Goal: Task Accomplishment & Management: Manage account settings

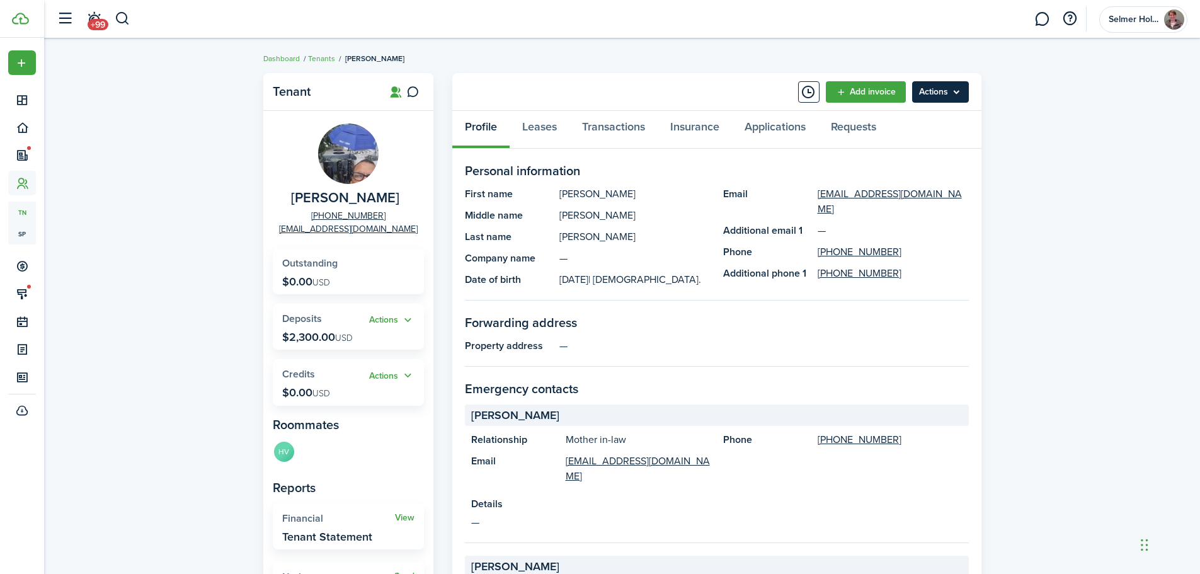
click at [932, 89] on menu-btn "Actions" at bounding box center [940, 91] width 57 height 21
click at [878, 93] on link "Add invoice" at bounding box center [866, 91] width 80 height 21
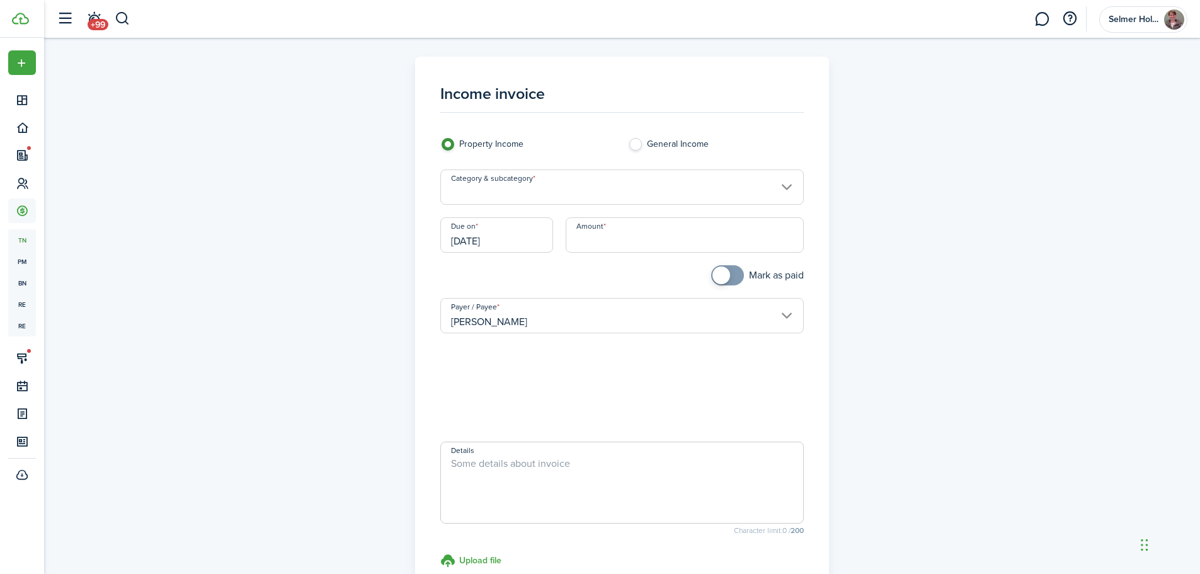
click at [533, 181] on input "Category & subcategory" at bounding box center [621, 186] width 363 height 35
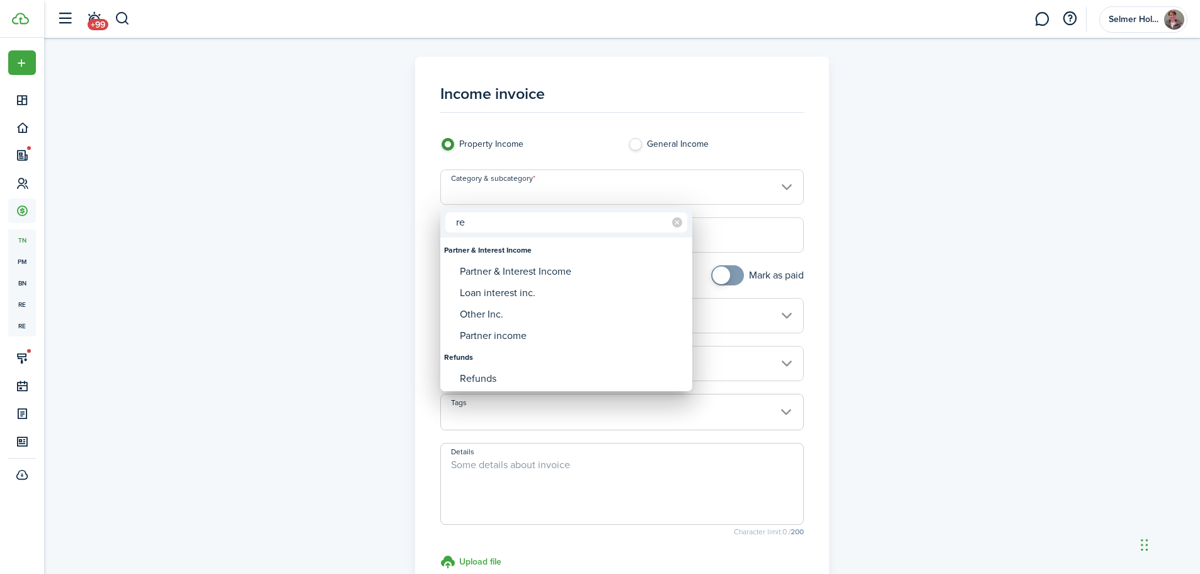
type input "r"
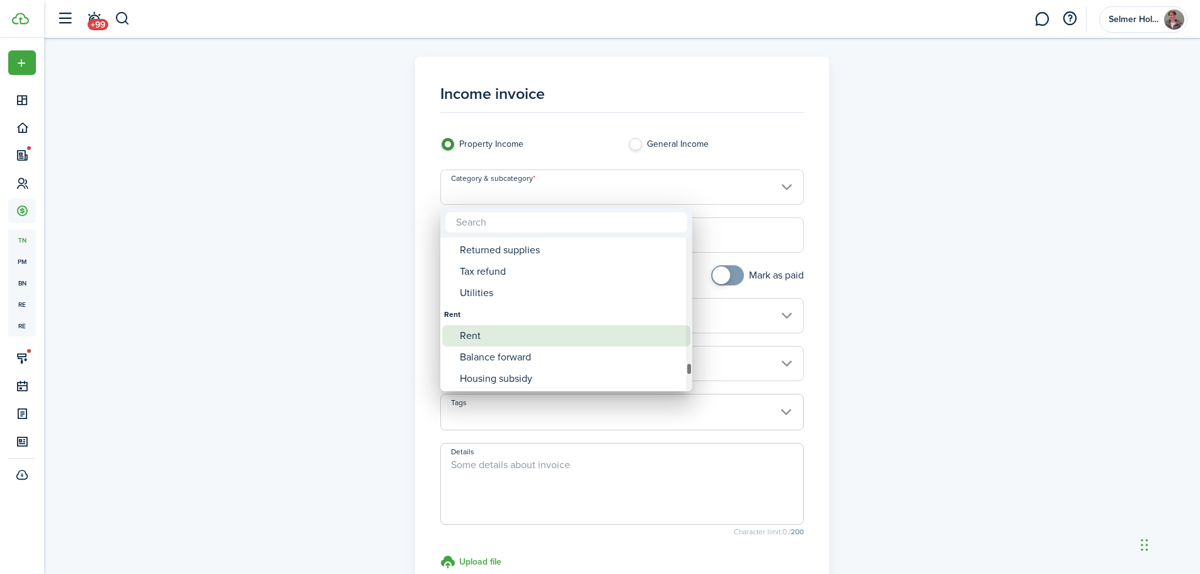
click at [469, 338] on div "Rent" at bounding box center [571, 335] width 223 height 21
type input "Rent"
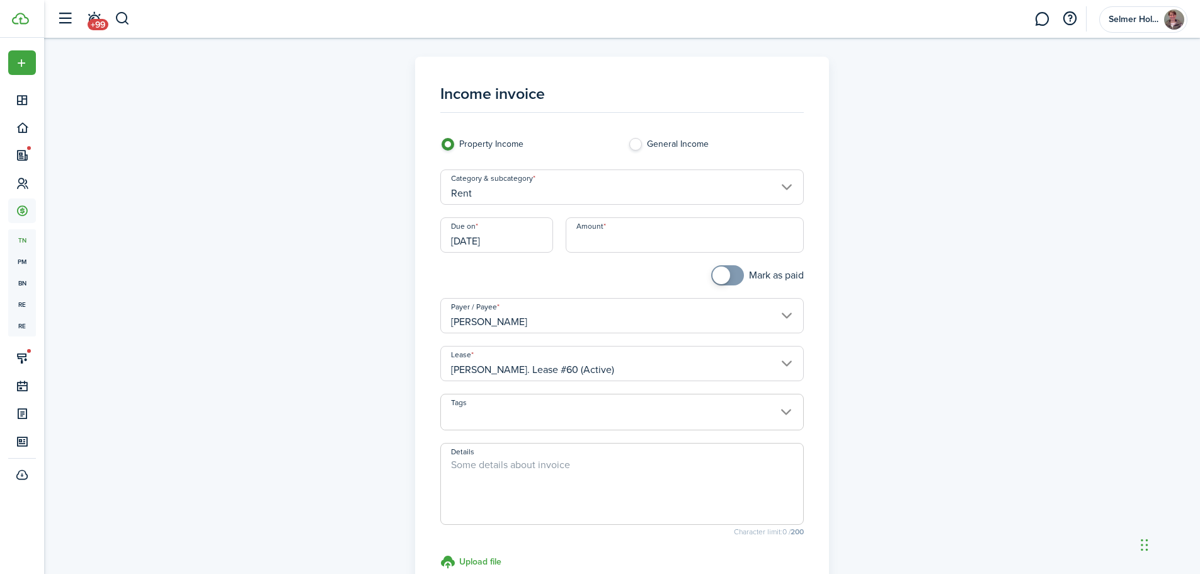
click at [539, 243] on input "[DATE]" at bounding box center [496, 234] width 113 height 35
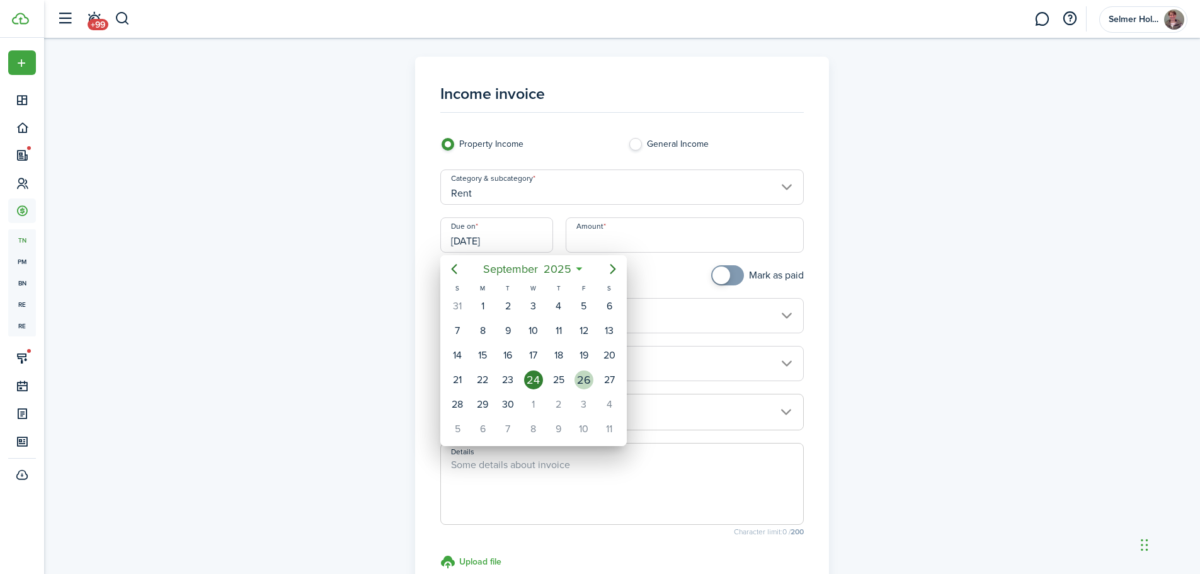
click at [580, 378] on div "26" at bounding box center [584, 379] width 19 height 19
type input "[DATE]"
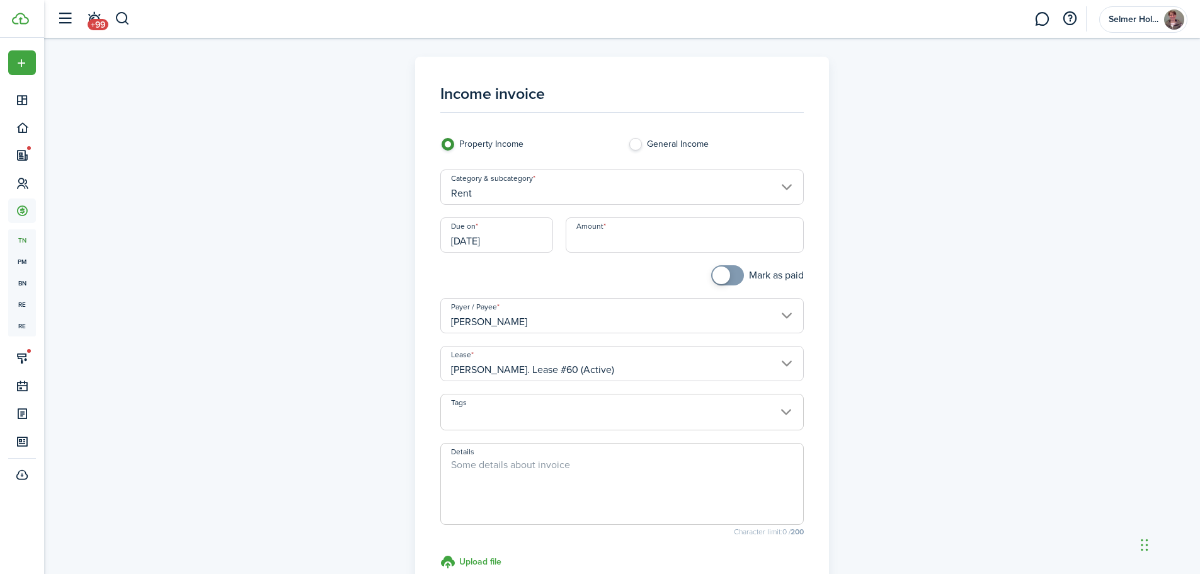
click at [588, 244] on input "Amount" at bounding box center [685, 234] width 238 height 35
type input "$2,200.00"
click at [601, 270] on div at bounding box center [528, 281] width 188 height 33
click at [575, 327] on input "[PERSON_NAME]" at bounding box center [621, 315] width 363 height 35
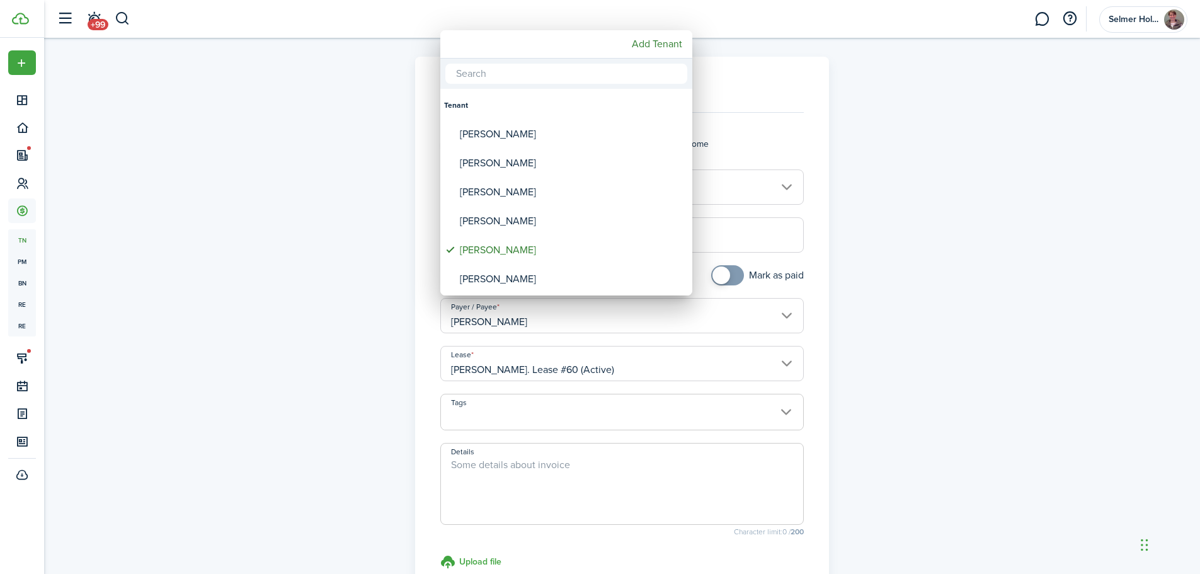
click at [575, 331] on div at bounding box center [600, 286] width 1402 height 775
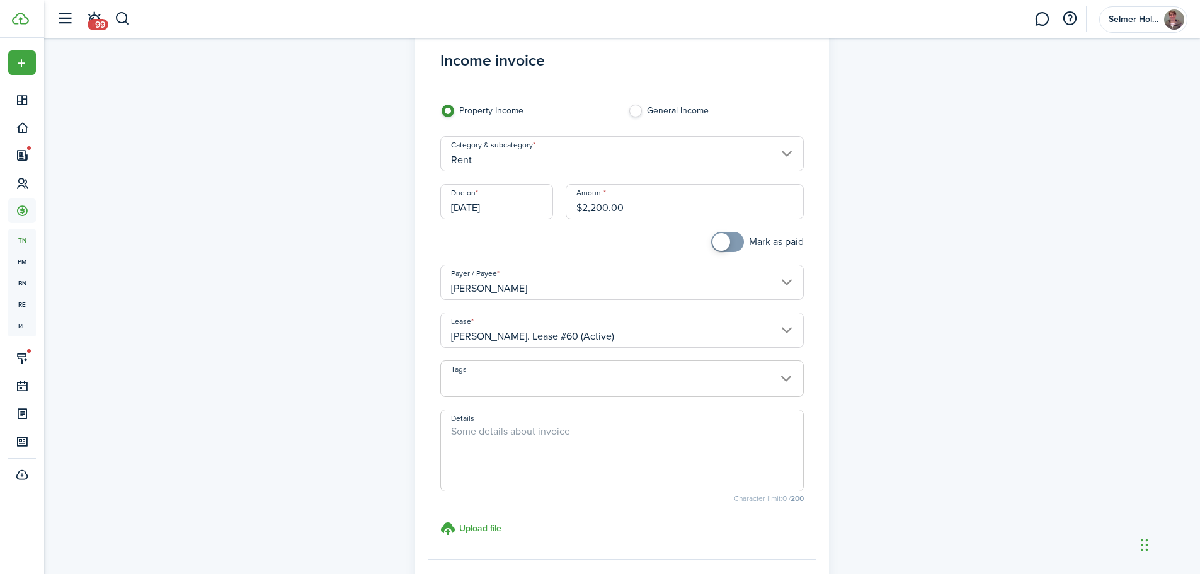
scroll to position [63, 0]
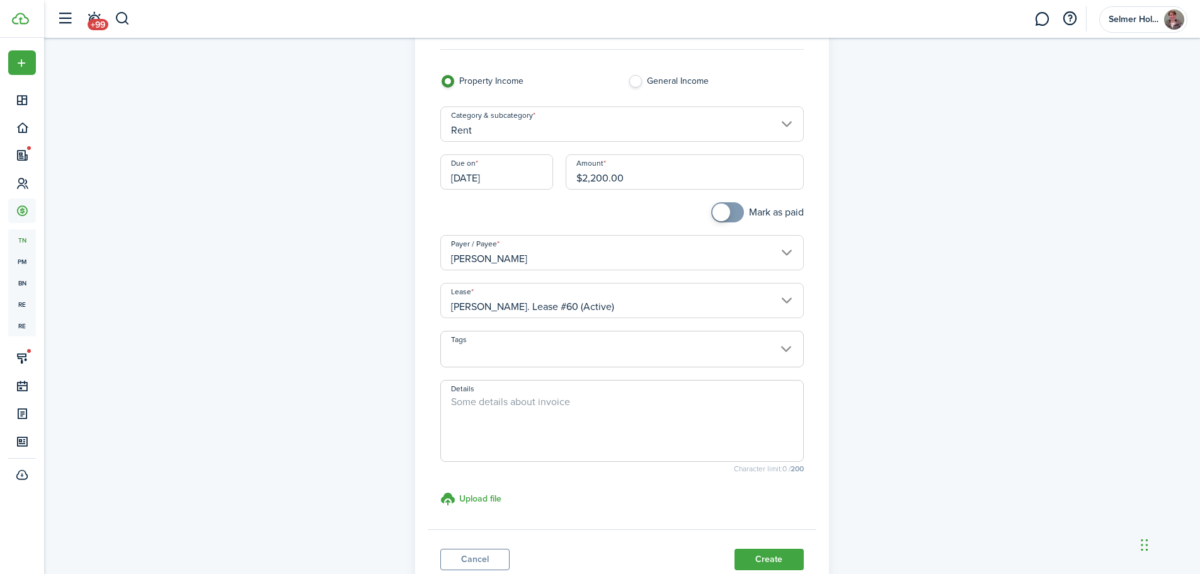
click at [780, 255] on input "[PERSON_NAME]" at bounding box center [621, 252] width 363 height 35
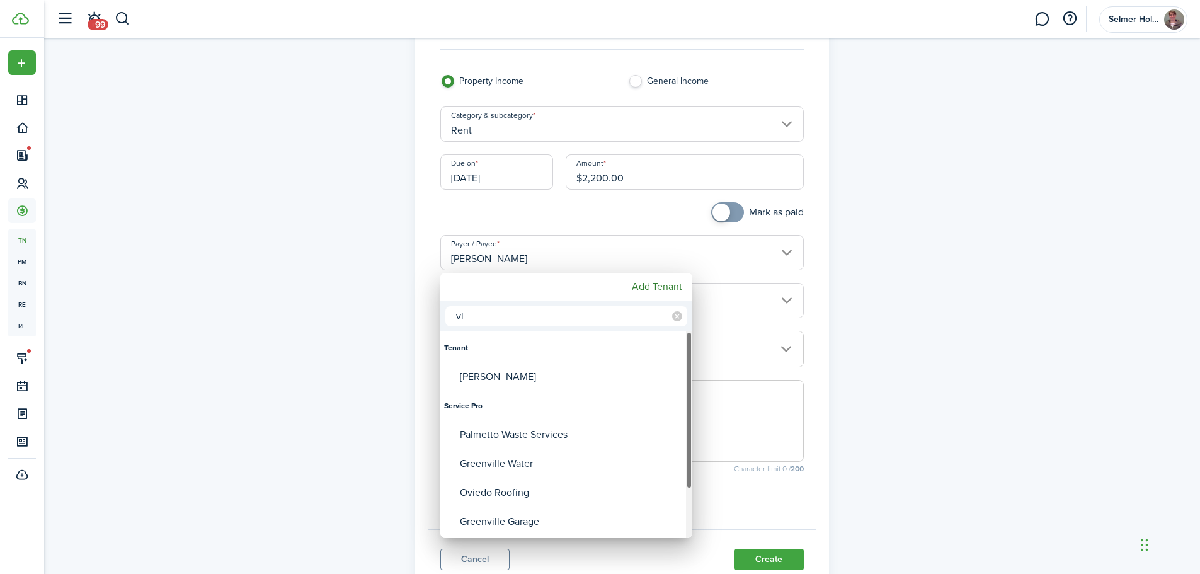
type input "vi"
click at [508, 374] on div "[PERSON_NAME]" at bounding box center [571, 376] width 223 height 29
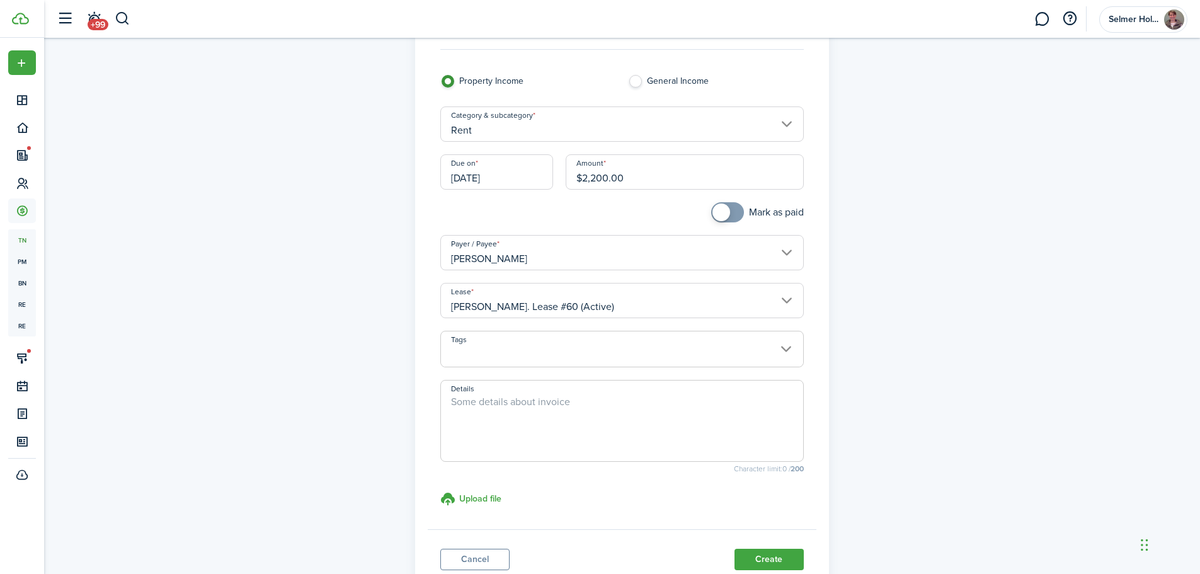
click at [775, 253] on input "[PERSON_NAME]" at bounding box center [621, 252] width 363 height 35
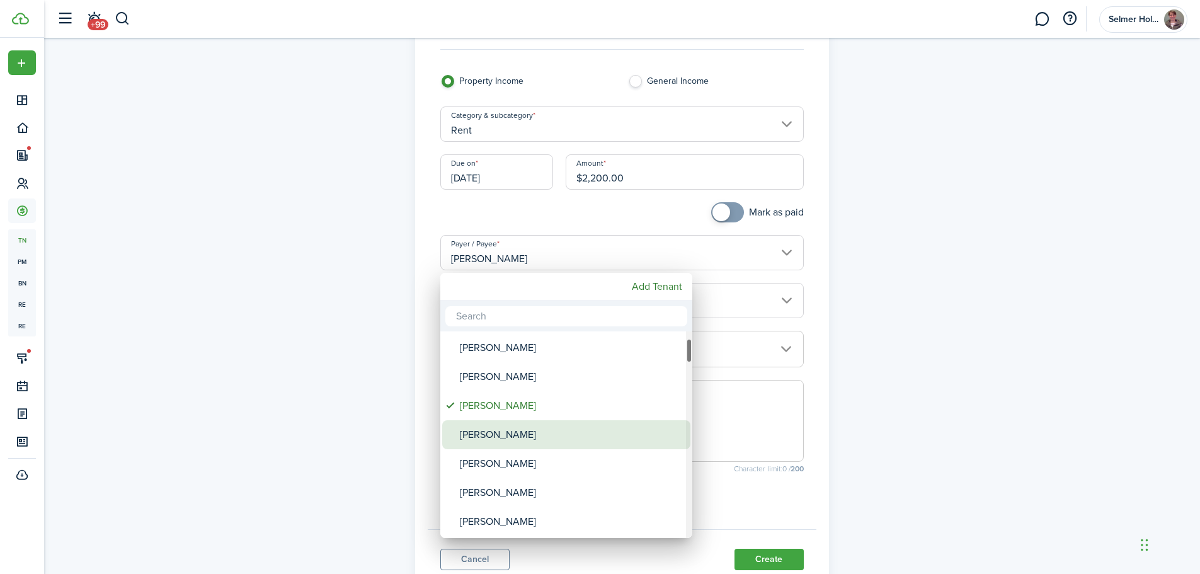
click at [493, 433] on div "[PERSON_NAME]" at bounding box center [571, 434] width 223 height 29
type input "[PERSON_NAME]"
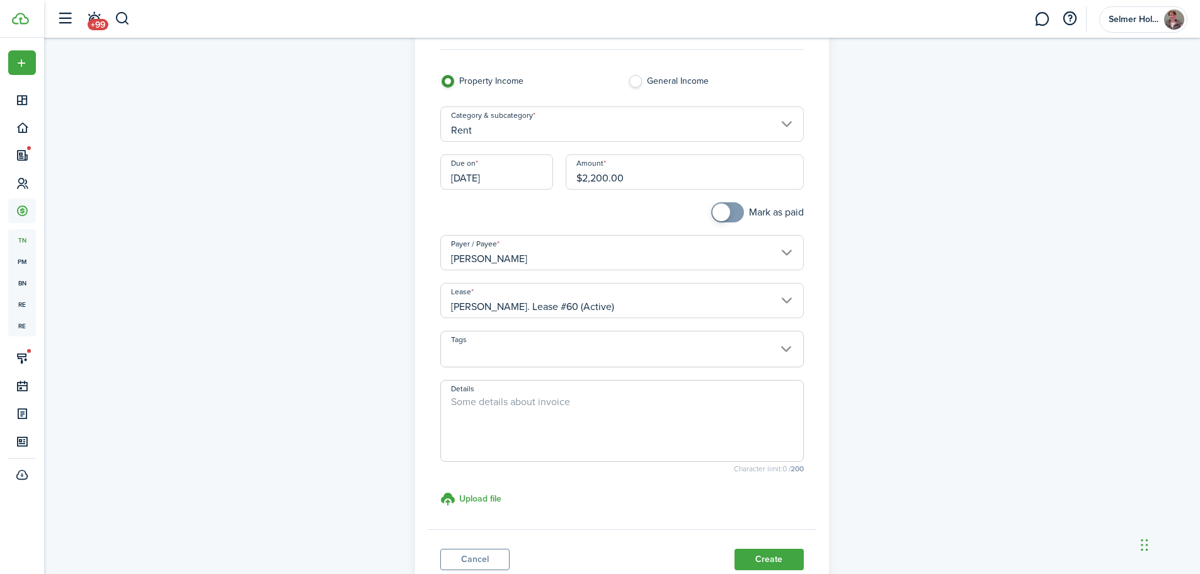
click at [567, 361] on span at bounding box center [622, 355] width 362 height 21
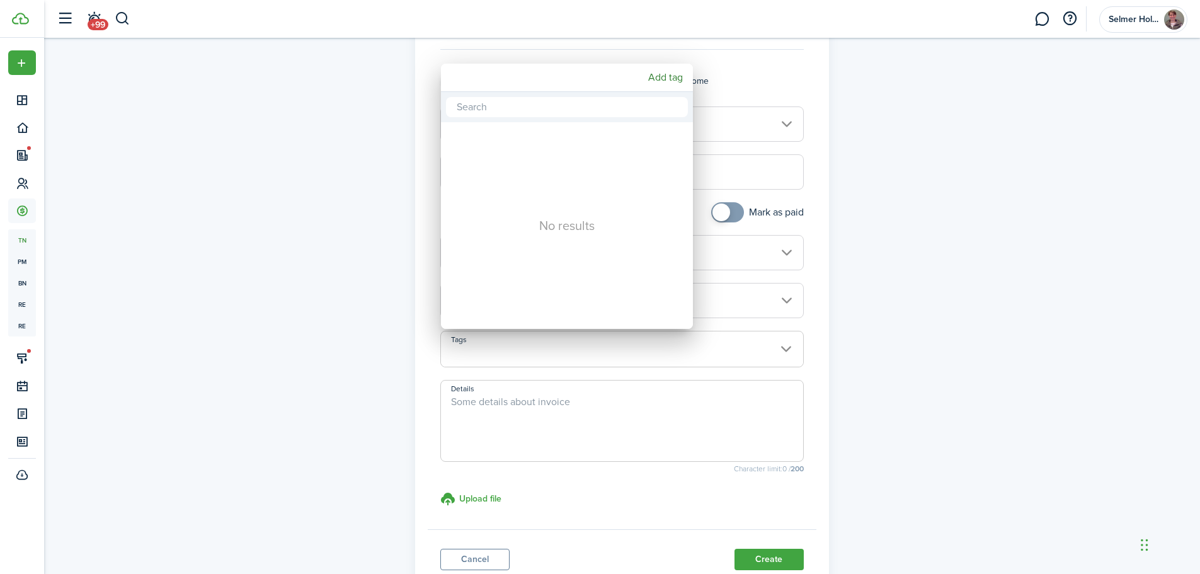
click at [350, 310] on div at bounding box center [600, 286] width 1402 height 775
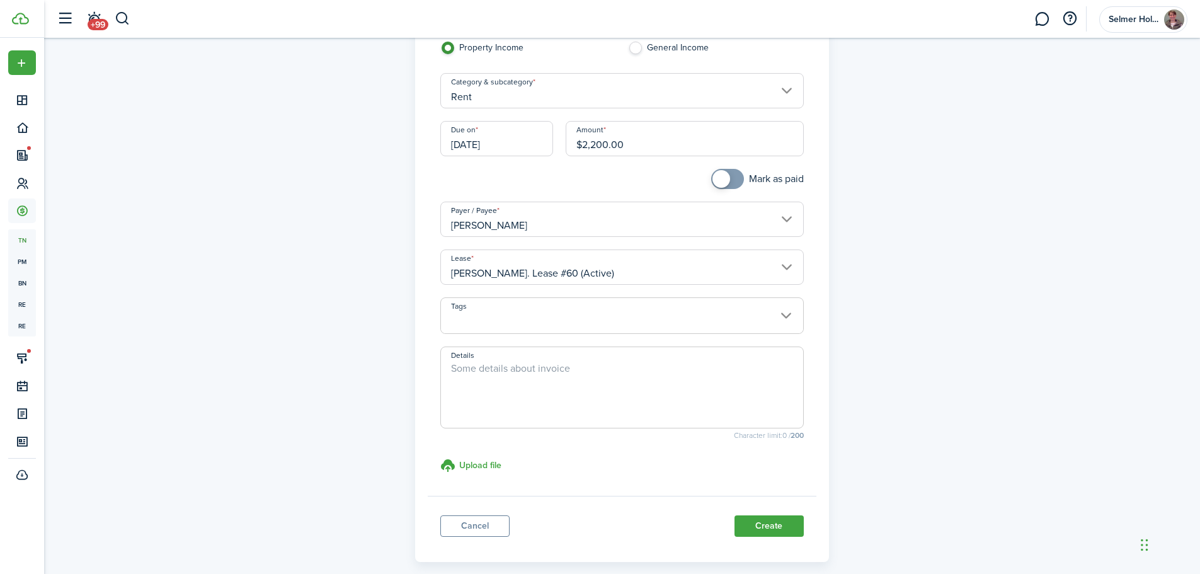
scroll to position [157, 0]
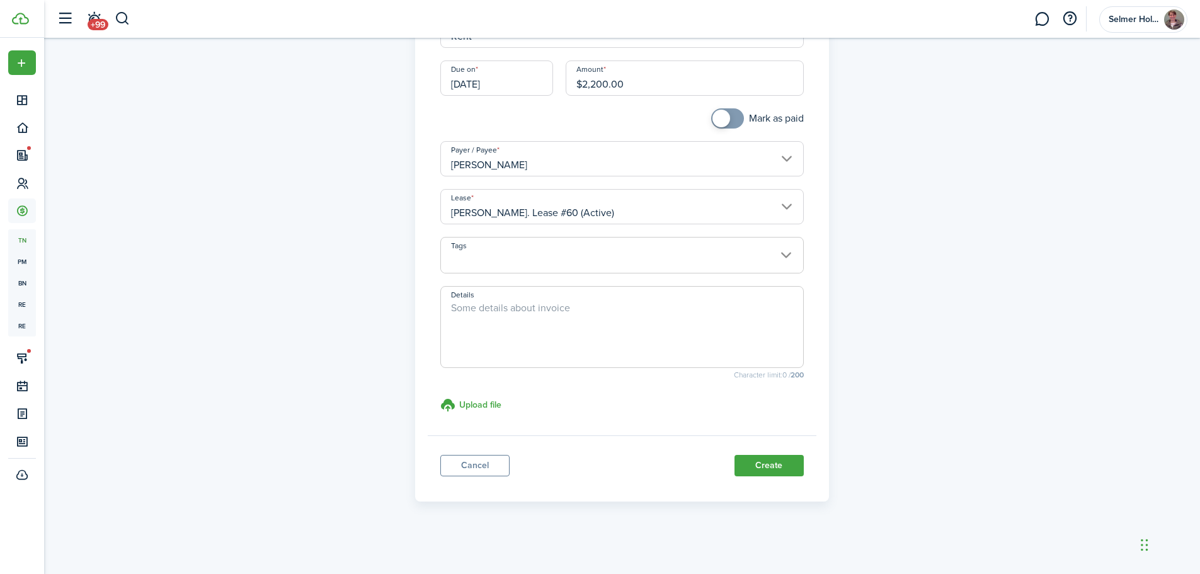
click at [519, 321] on textarea "Details" at bounding box center [622, 330] width 362 height 60
type textarea "First month's rent"
click at [767, 466] on button "Create" at bounding box center [769, 465] width 69 height 21
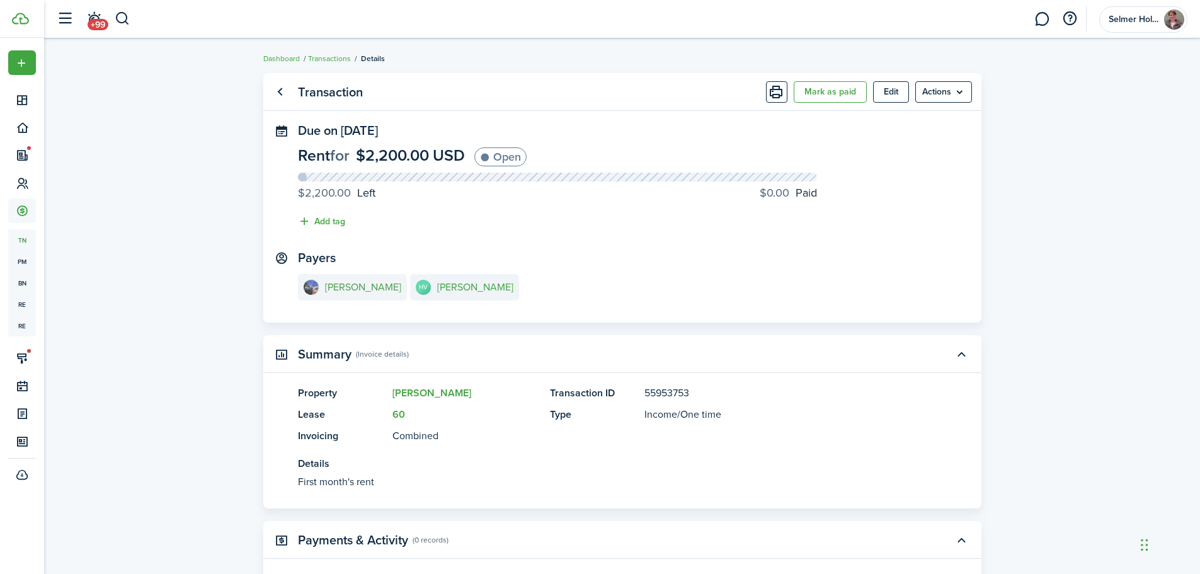
click at [335, 285] on e-details-info-title "[PERSON_NAME]" at bounding box center [363, 287] width 76 height 11
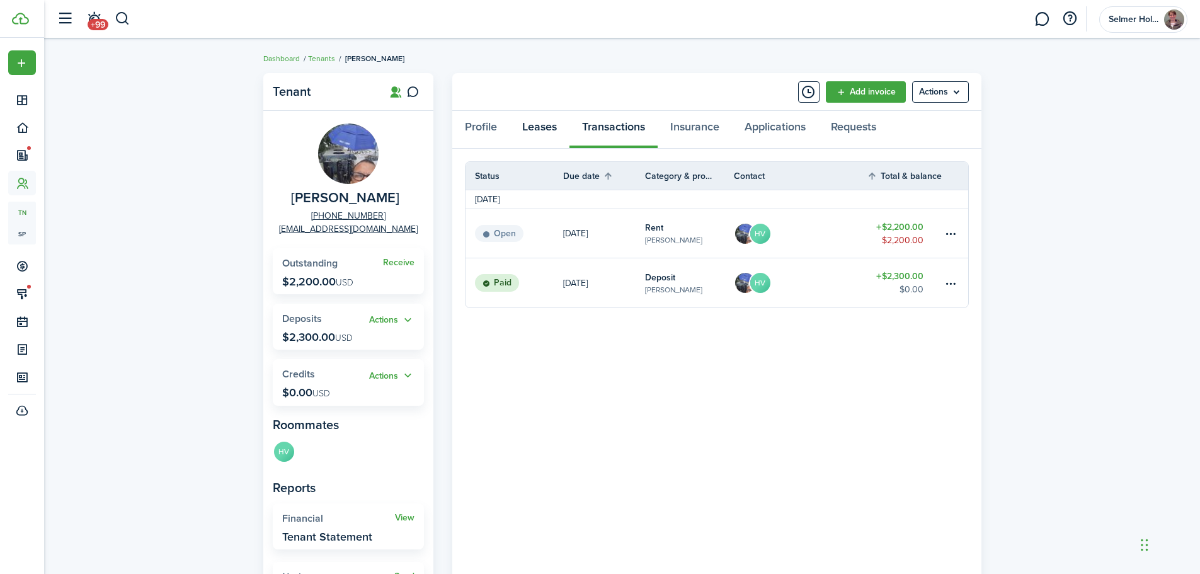
click at [539, 127] on link "Leases" at bounding box center [540, 130] width 60 height 38
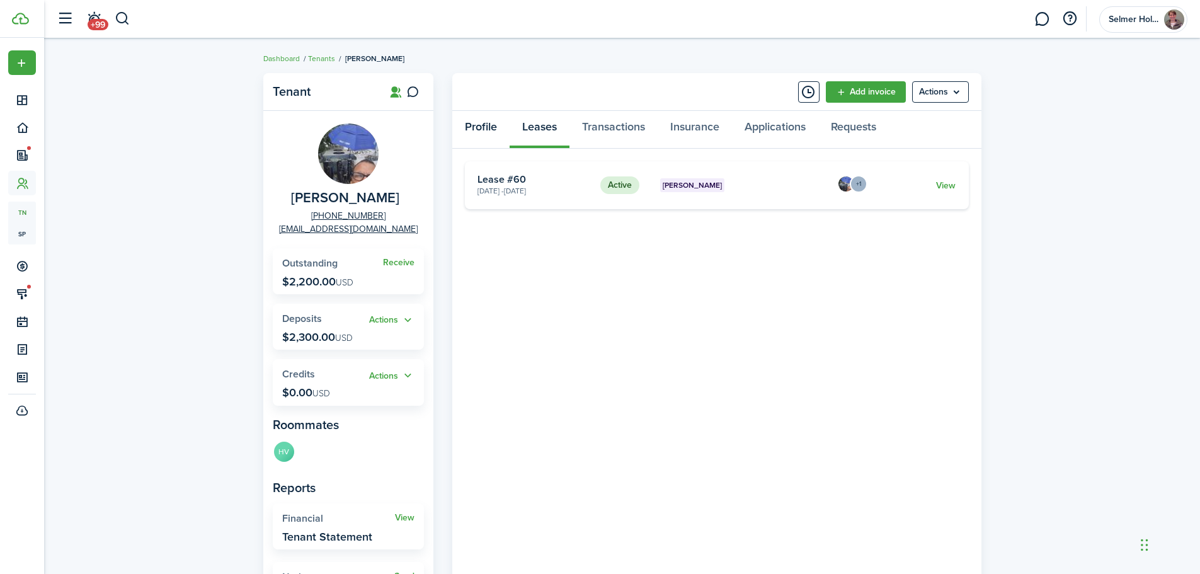
click at [471, 125] on link "Profile" at bounding box center [480, 130] width 57 height 38
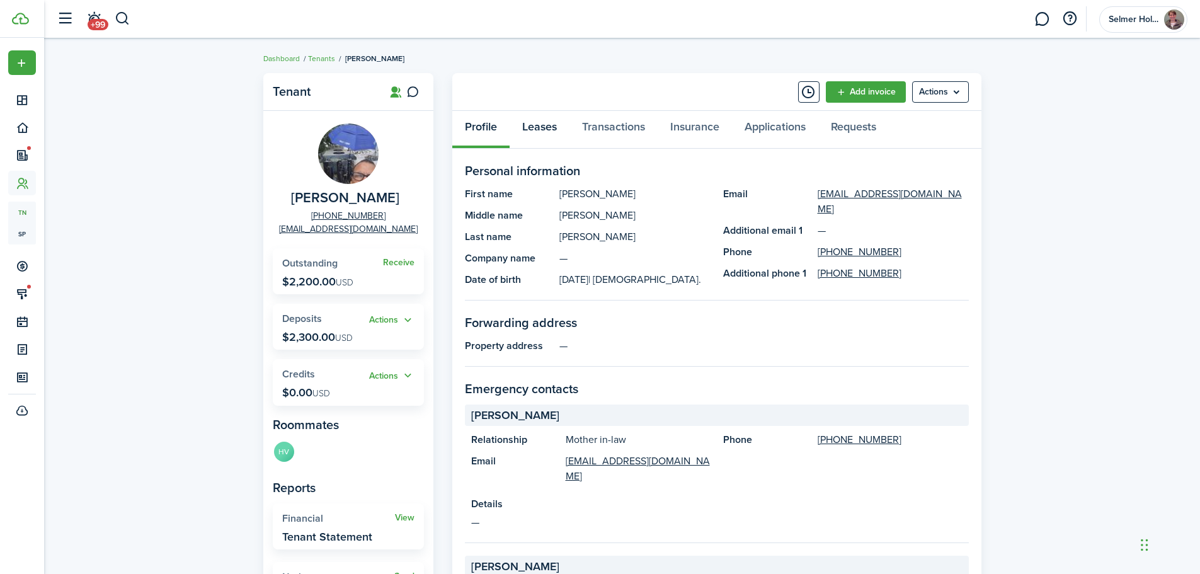
click at [543, 130] on link "Leases" at bounding box center [540, 130] width 60 height 38
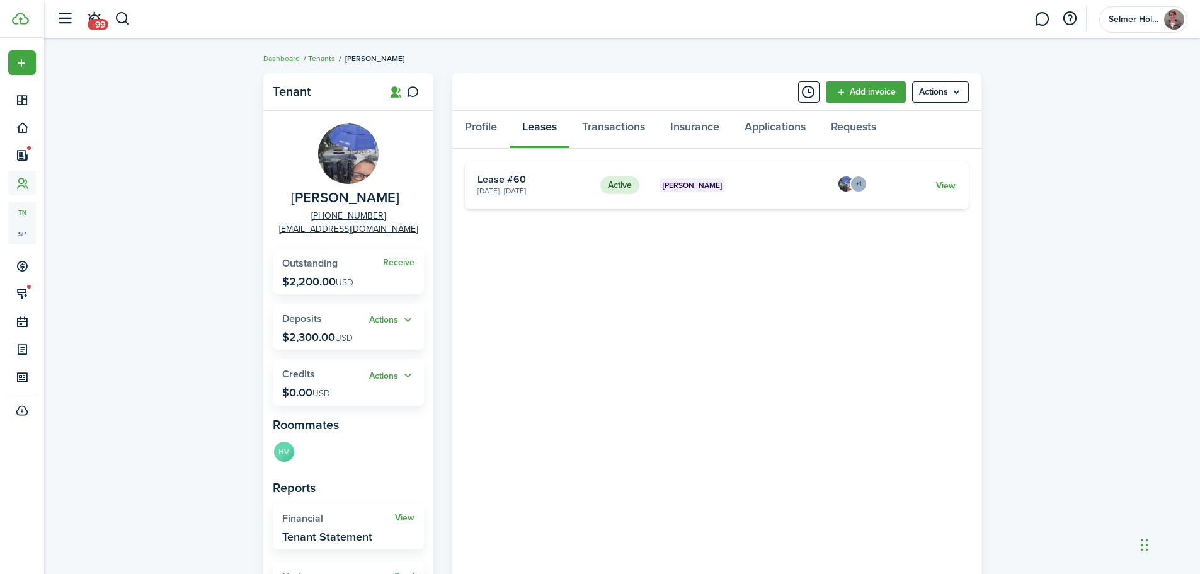
click at [324, 55] on link "Tenants" at bounding box center [321, 58] width 27 height 11
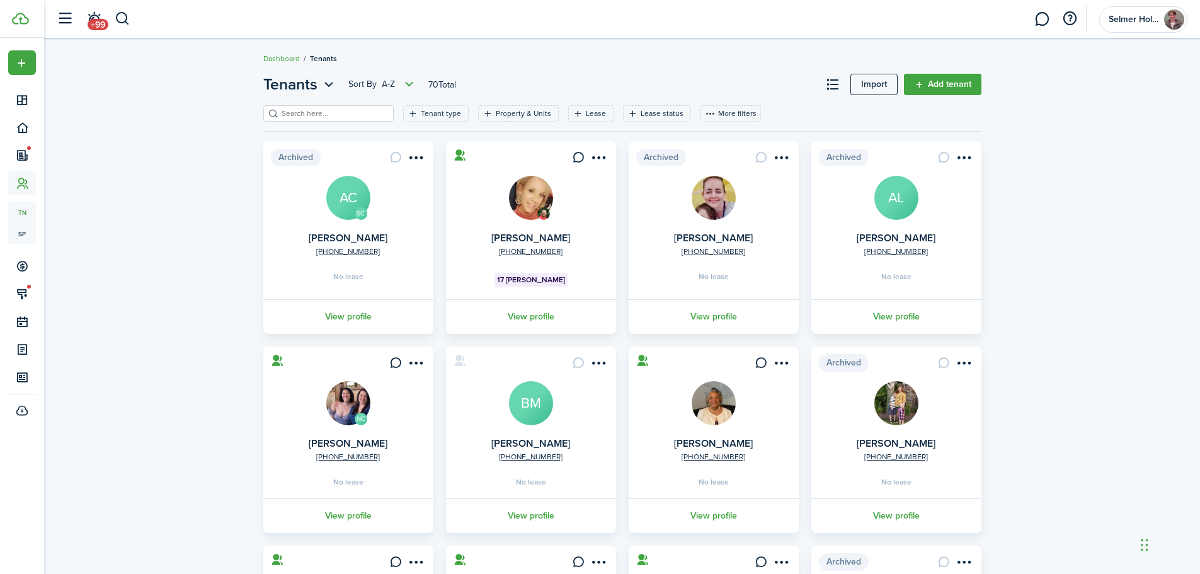
click at [324, 112] on input "search" at bounding box center [333, 114] width 111 height 12
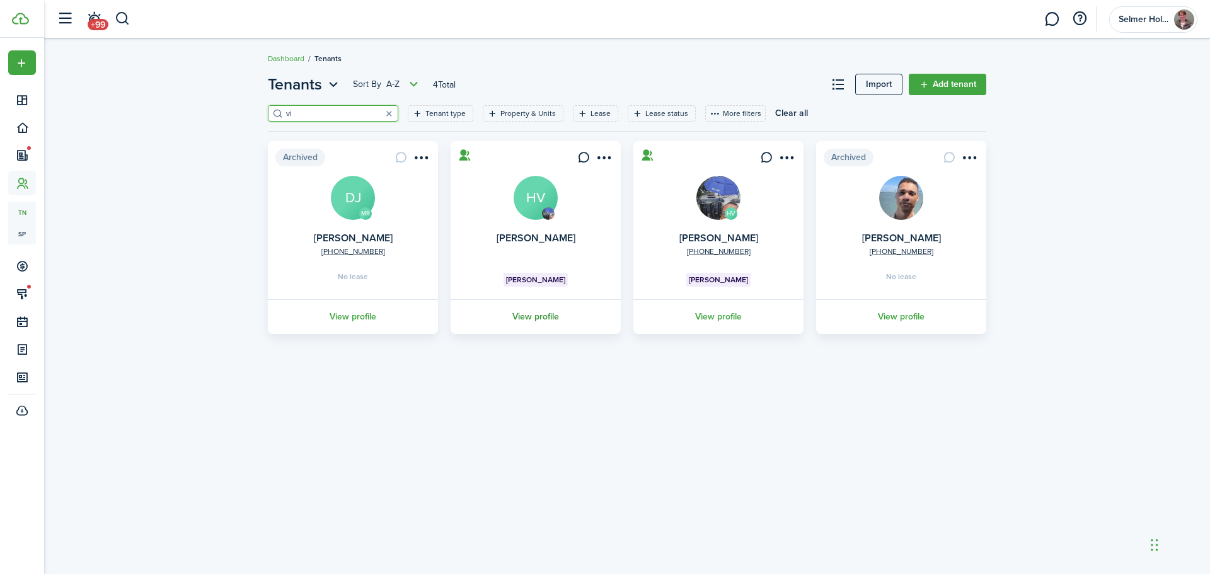
type input "vi"
click at [542, 319] on link "View profile" at bounding box center [536, 316] width 174 height 35
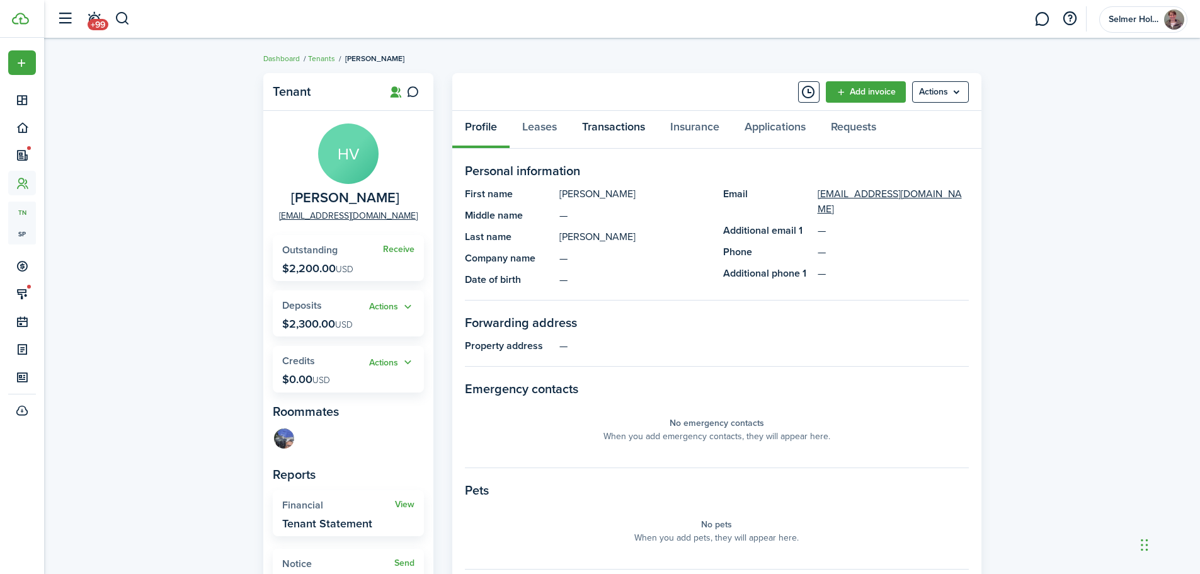
click at [617, 127] on link "Transactions" at bounding box center [613, 130] width 88 height 38
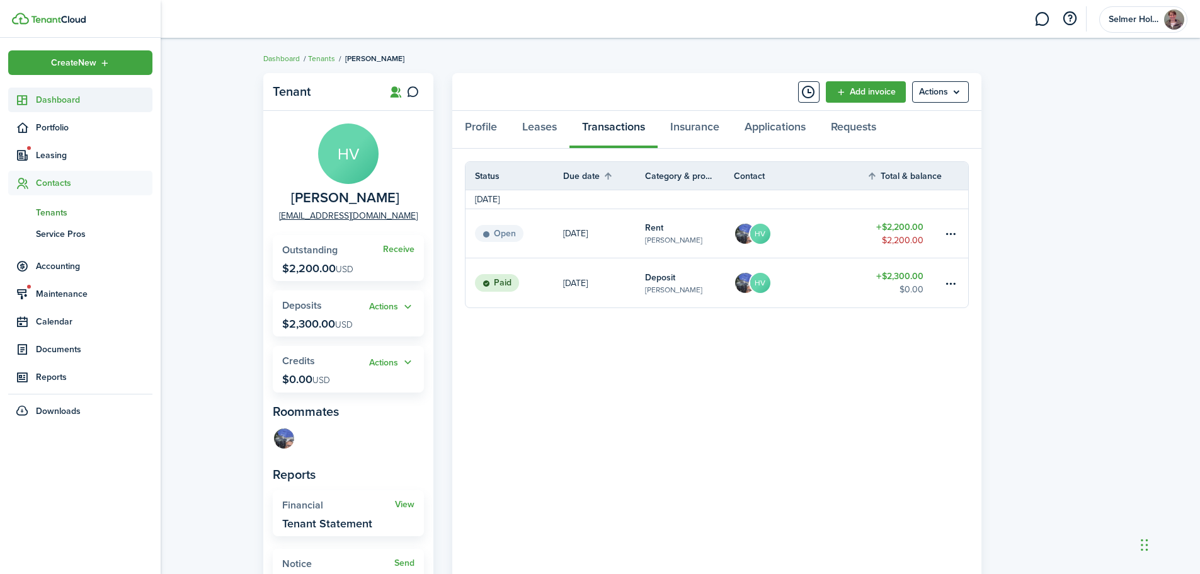
click at [62, 98] on span "Dashboard" at bounding box center [94, 99] width 117 height 13
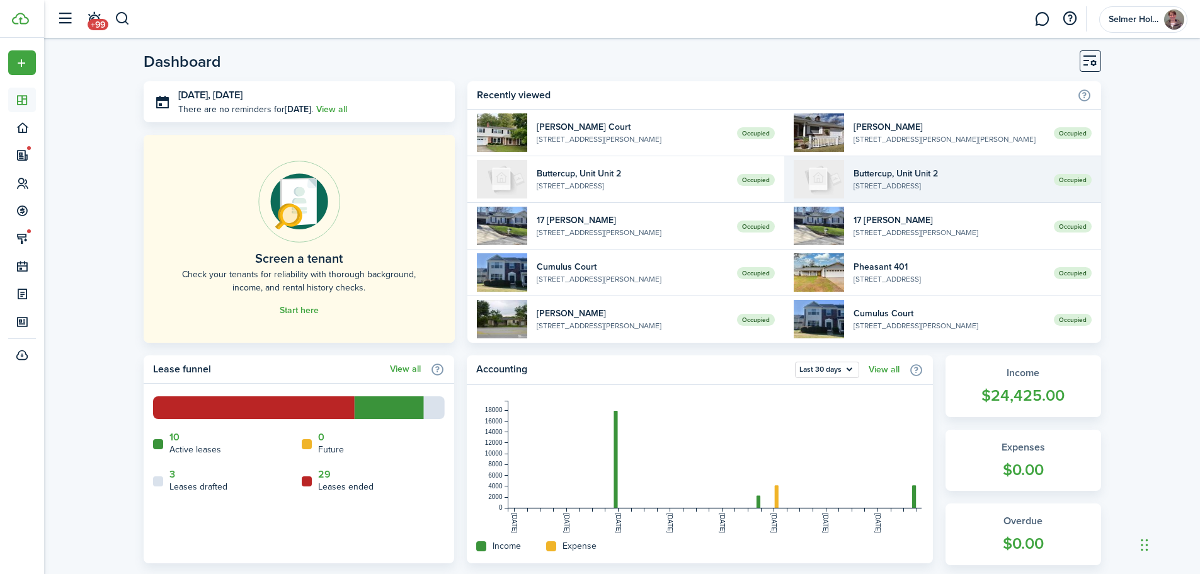
click at [878, 171] on widget-list-item-title "Buttercup, Unit Unit 2" at bounding box center [949, 173] width 191 height 13
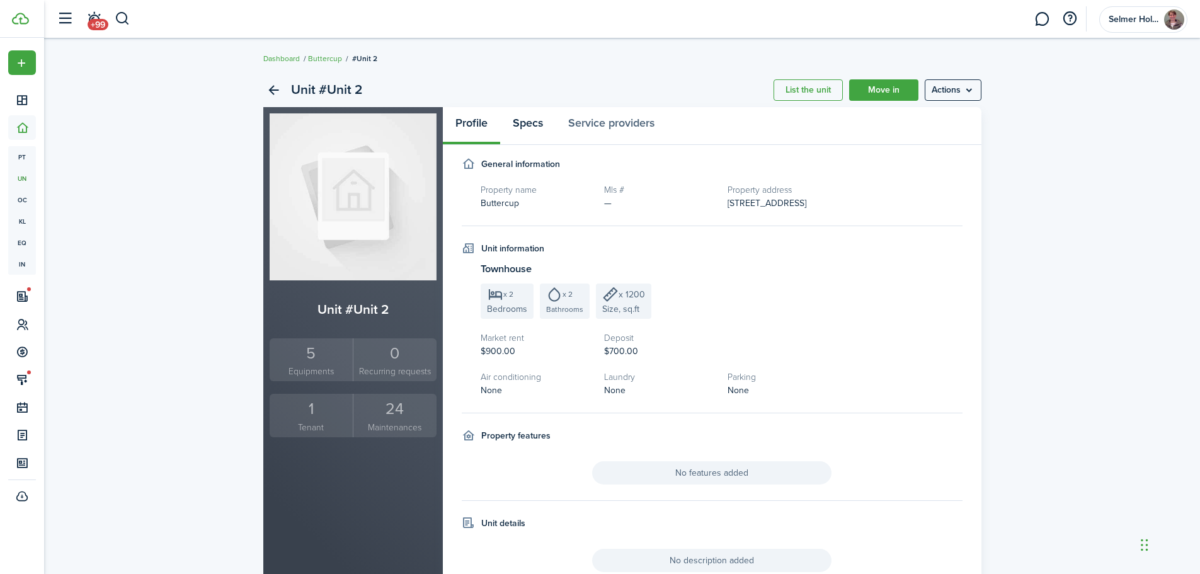
click at [535, 126] on link "Specs" at bounding box center [527, 126] width 55 height 38
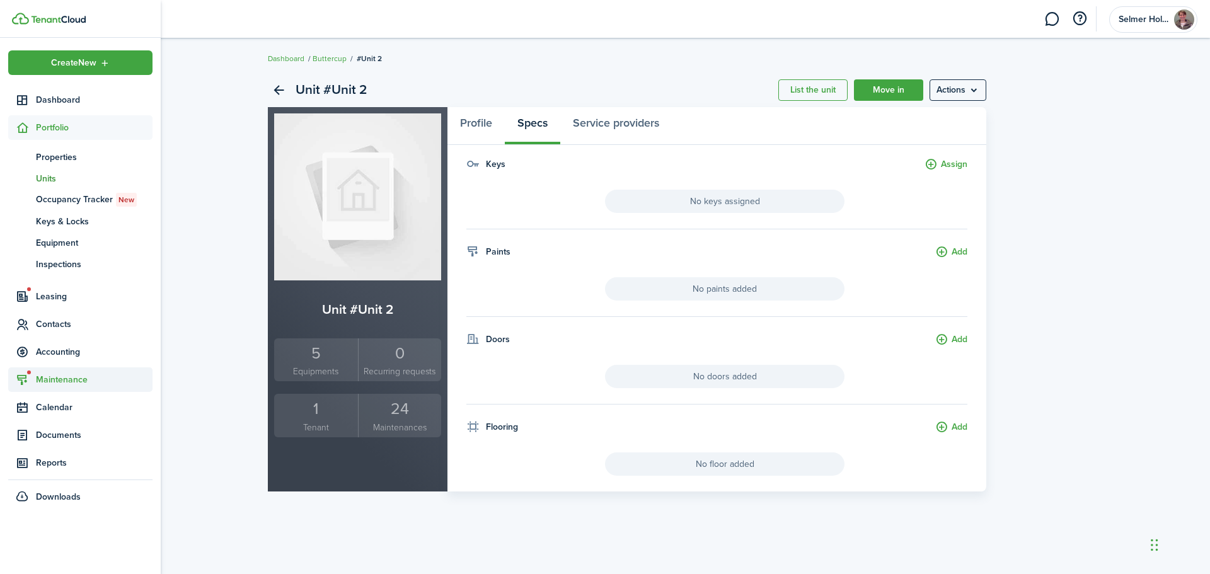
click at [53, 376] on span "Maintenance" at bounding box center [94, 379] width 117 height 13
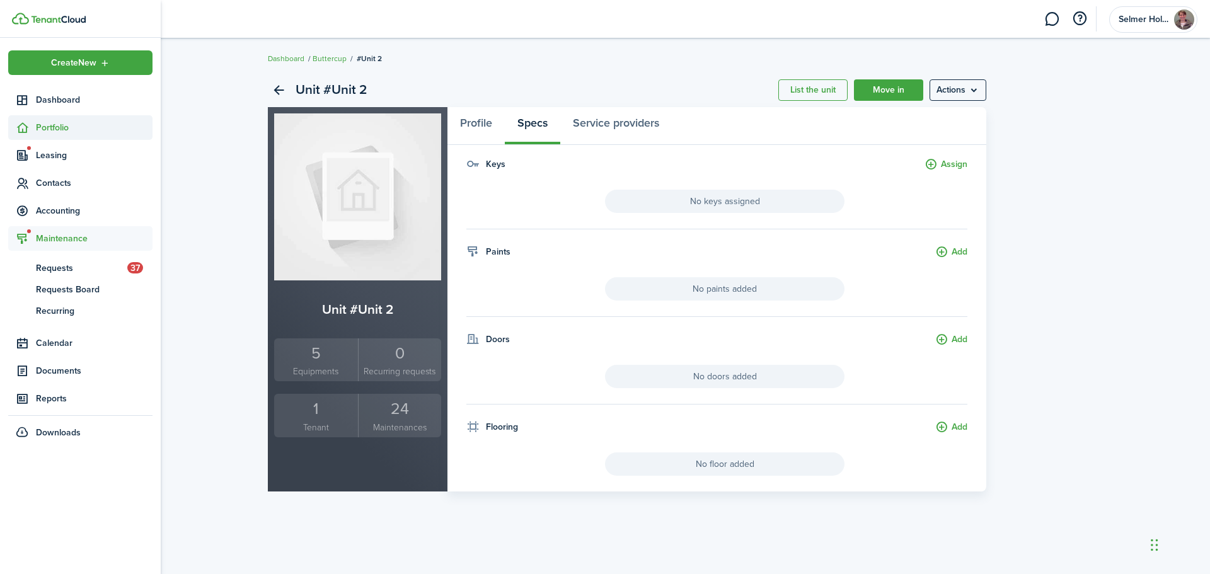
click at [55, 127] on span "Portfolio" at bounding box center [94, 127] width 117 height 13
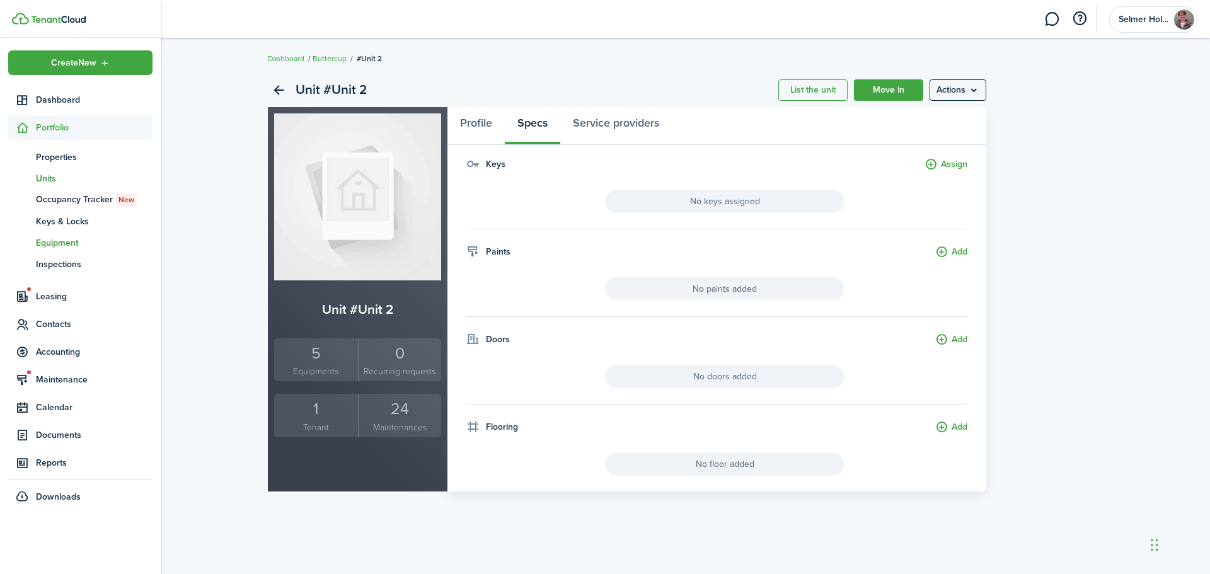
click at [57, 240] on span "Equipment" at bounding box center [94, 242] width 117 height 13
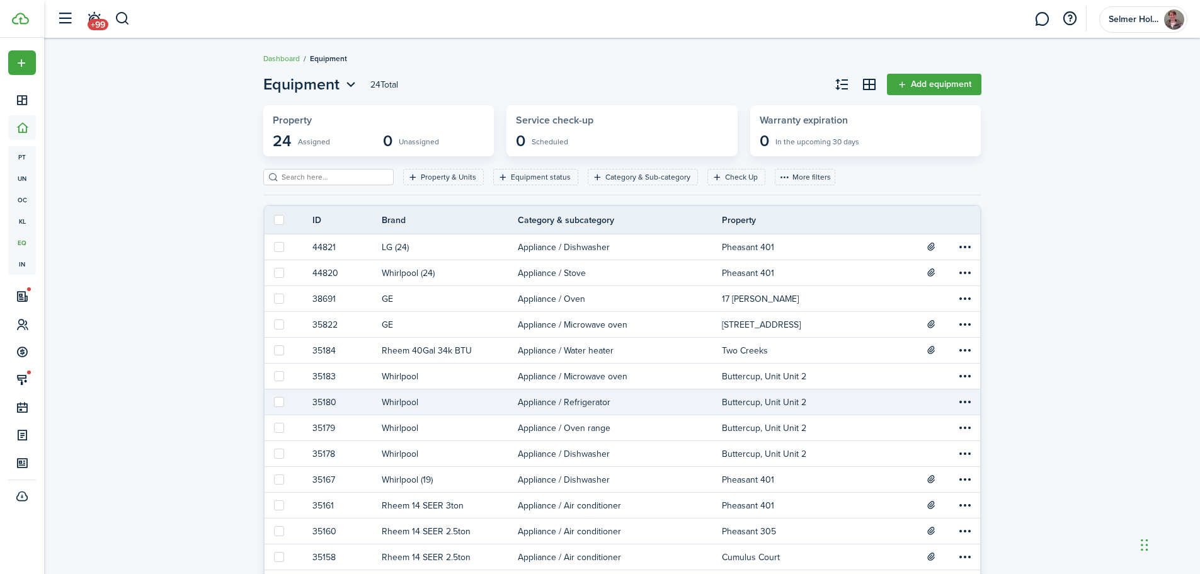
click at [394, 400] on link "Whirlpool" at bounding box center [450, 401] width 136 height 25
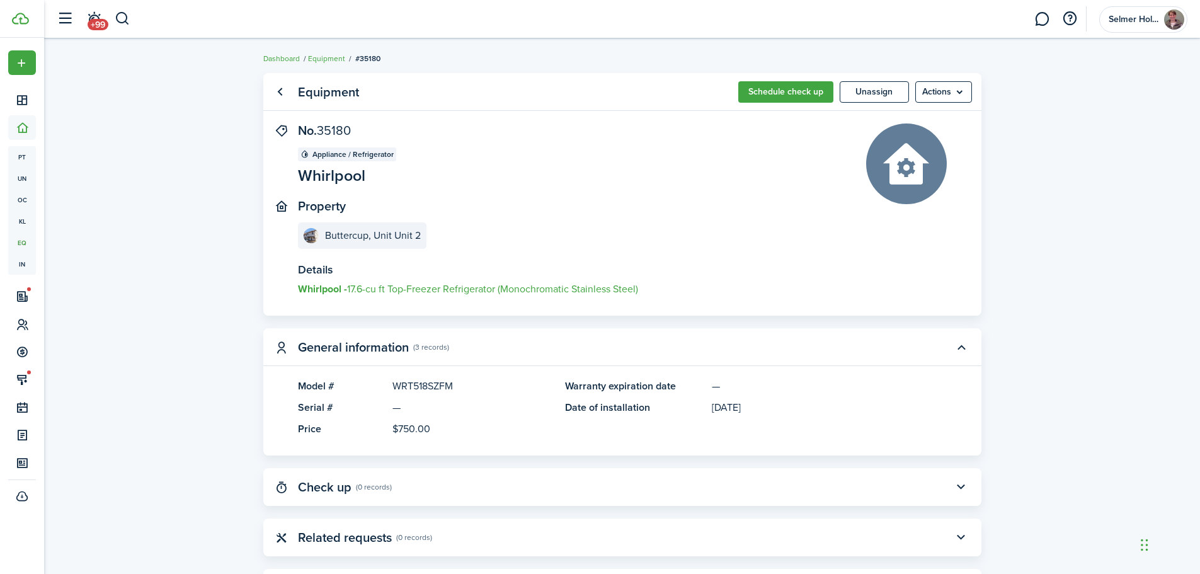
drag, startPoint x: 392, startPoint y: 386, endPoint x: 454, endPoint y: 384, distance: 61.8
click at [454, 384] on panel-main-description "WRT518SZFM" at bounding box center [472, 386] width 160 height 15
copy panel-main-description "WRT518SZFM"
click at [325, 57] on link "Equipment" at bounding box center [326, 58] width 37 height 11
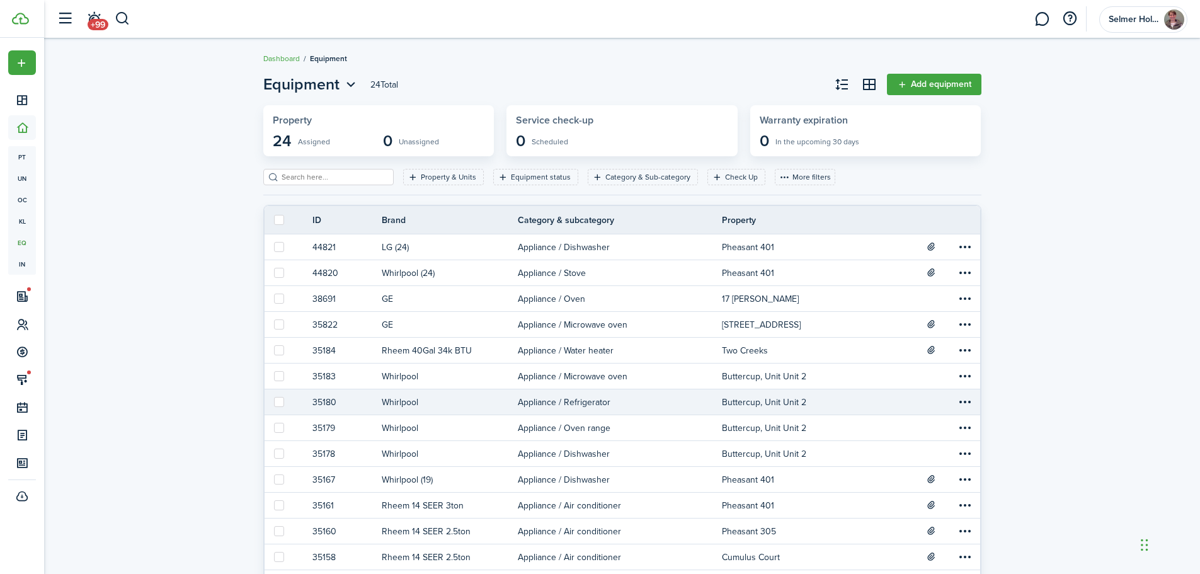
click at [539, 401] on link "Appliance / Refrigerator" at bounding box center [620, 401] width 204 height 25
